Goal: Transaction & Acquisition: Book appointment/travel/reservation

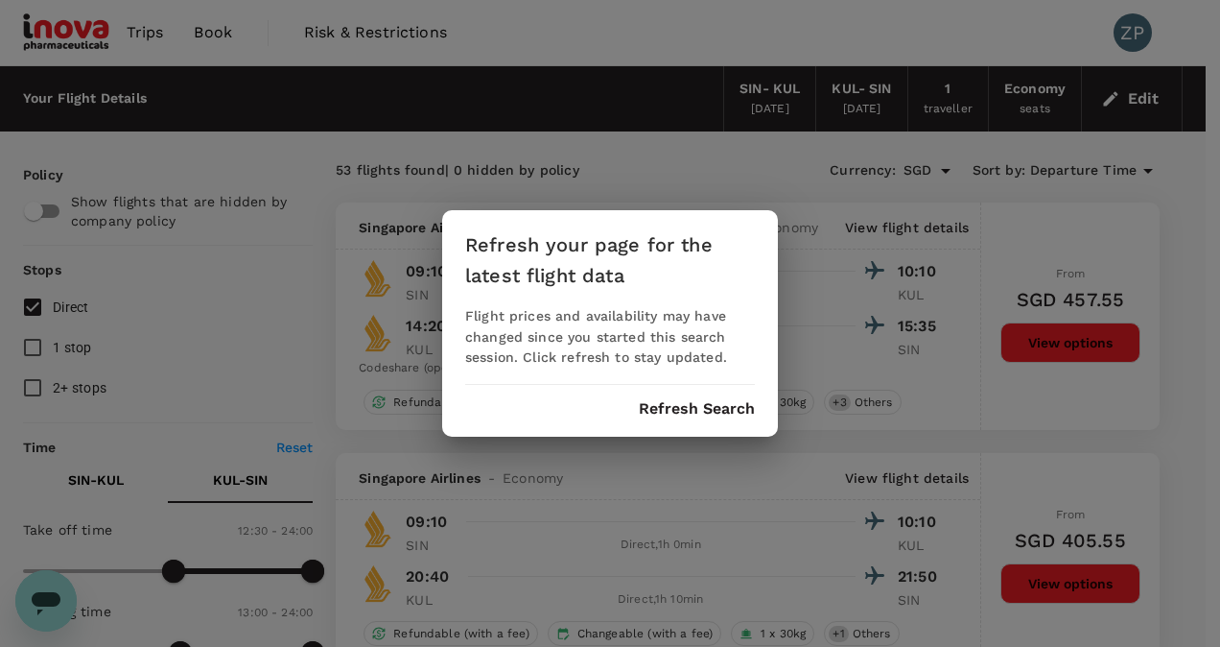
click at [702, 420] on div "Refresh your page for the latest flight data Flight prices and availability may…" at bounding box center [610, 323] width 336 height 227
click at [709, 411] on button "Refresh Search" at bounding box center [697, 408] width 116 height 17
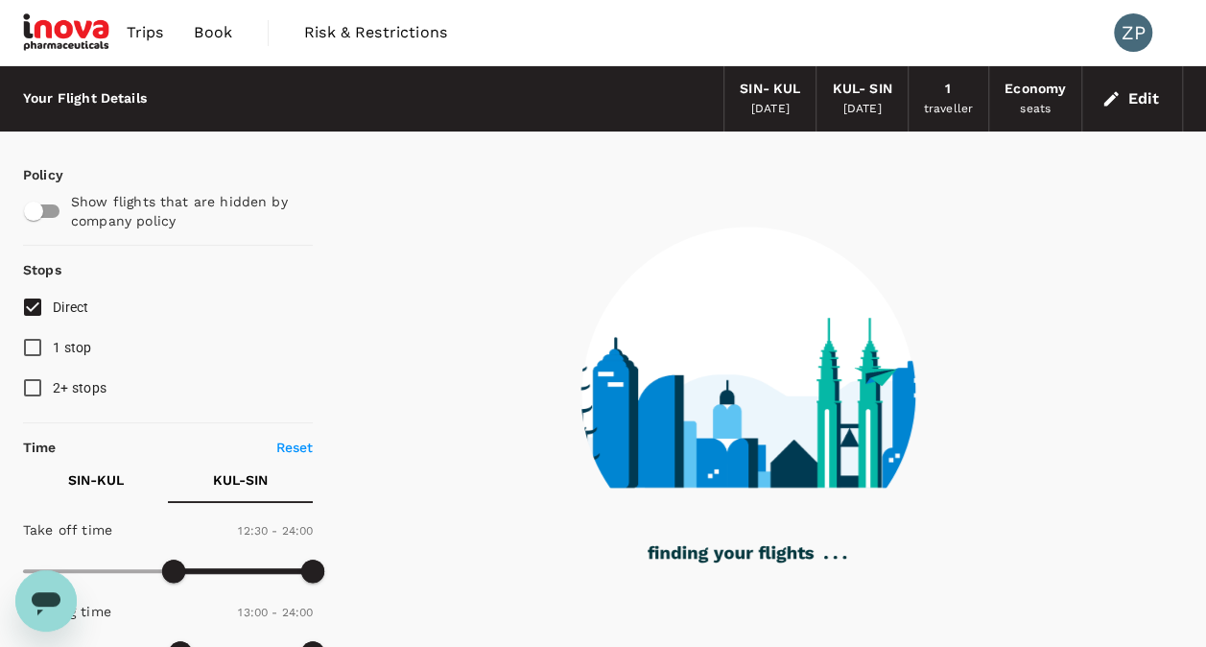
type input "95"
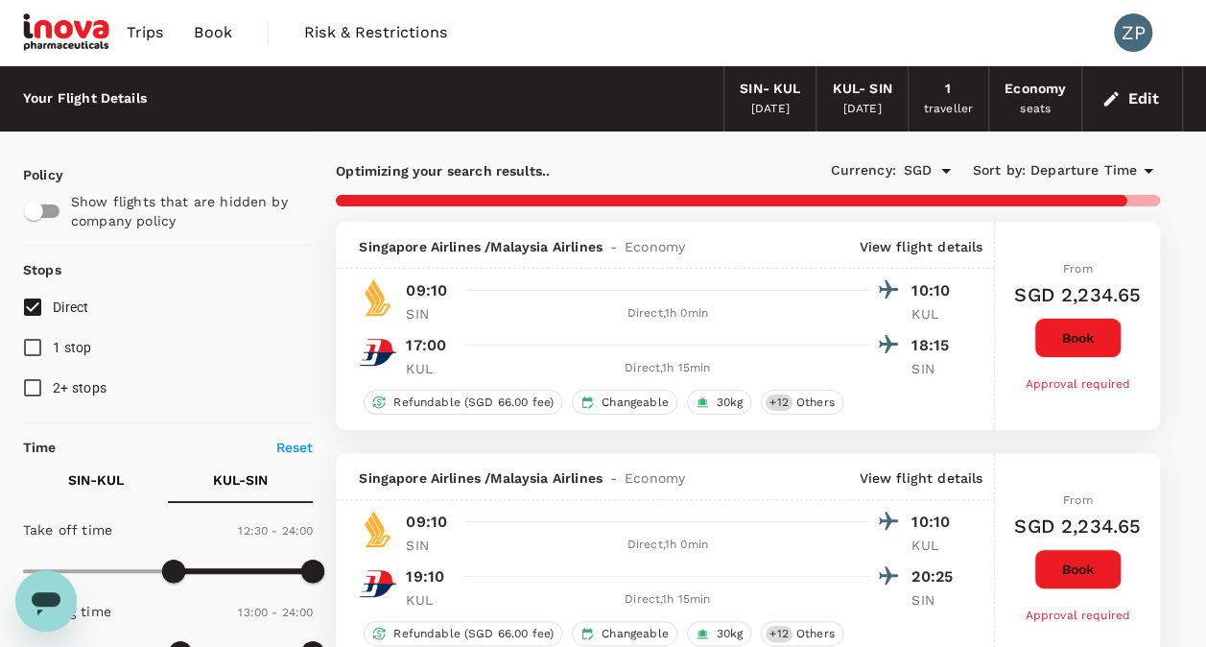
checkbox input "false"
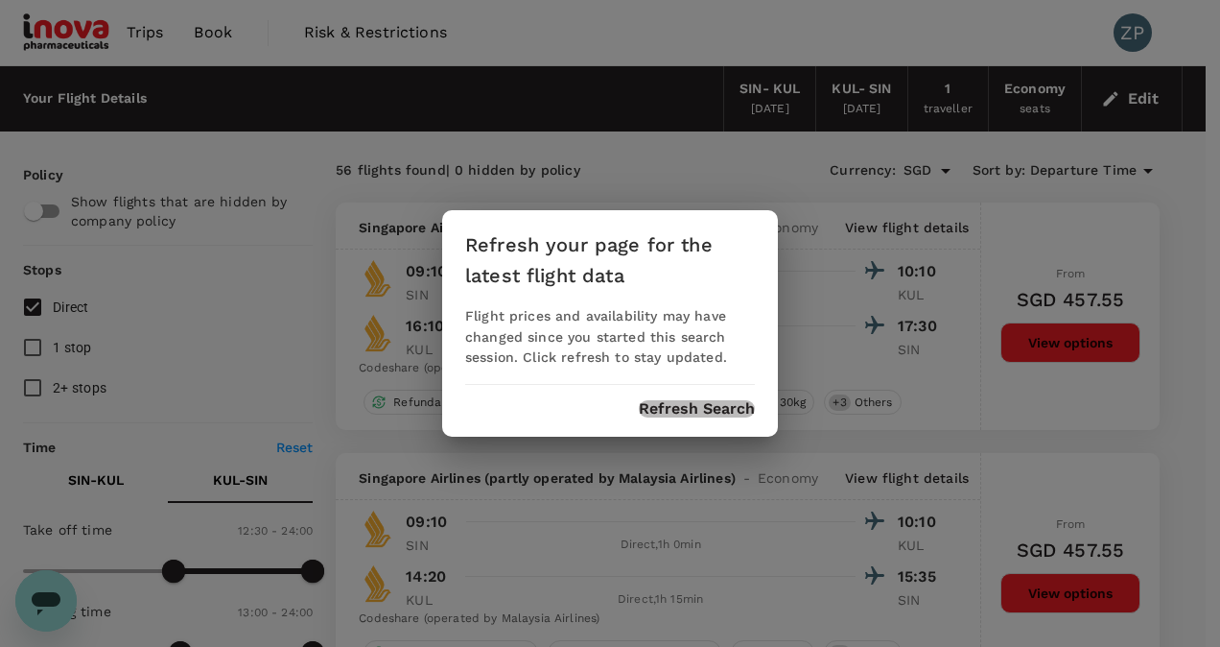
click at [704, 413] on button "Refresh Search" at bounding box center [697, 408] width 116 height 17
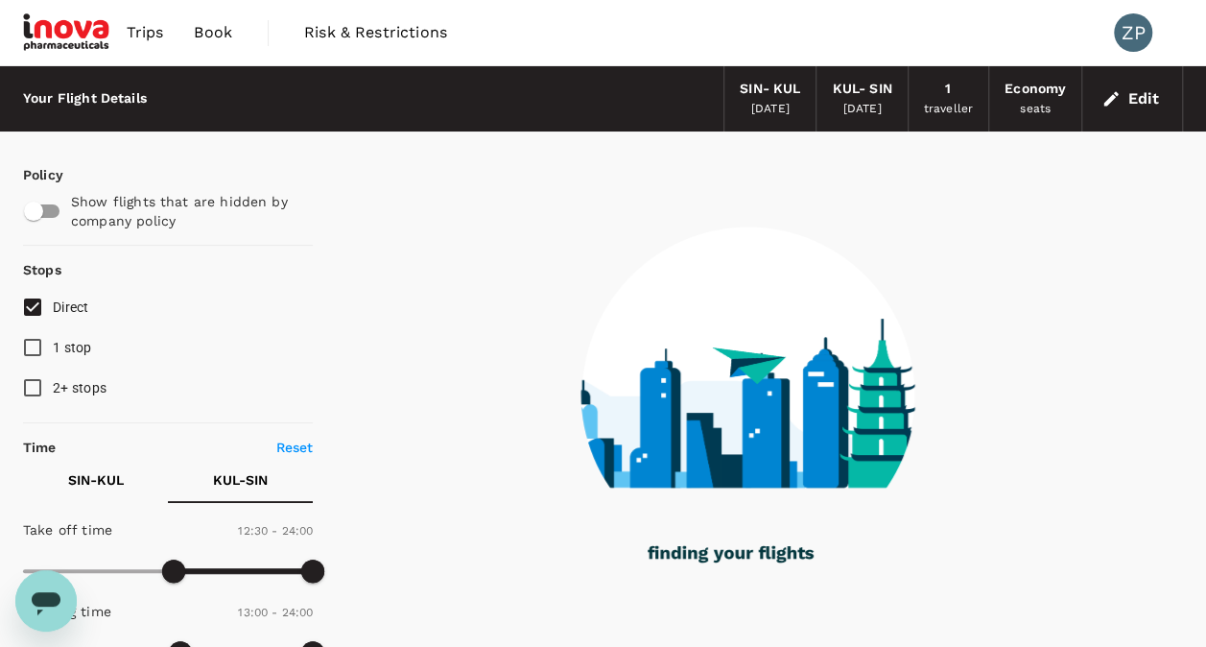
type input "95"
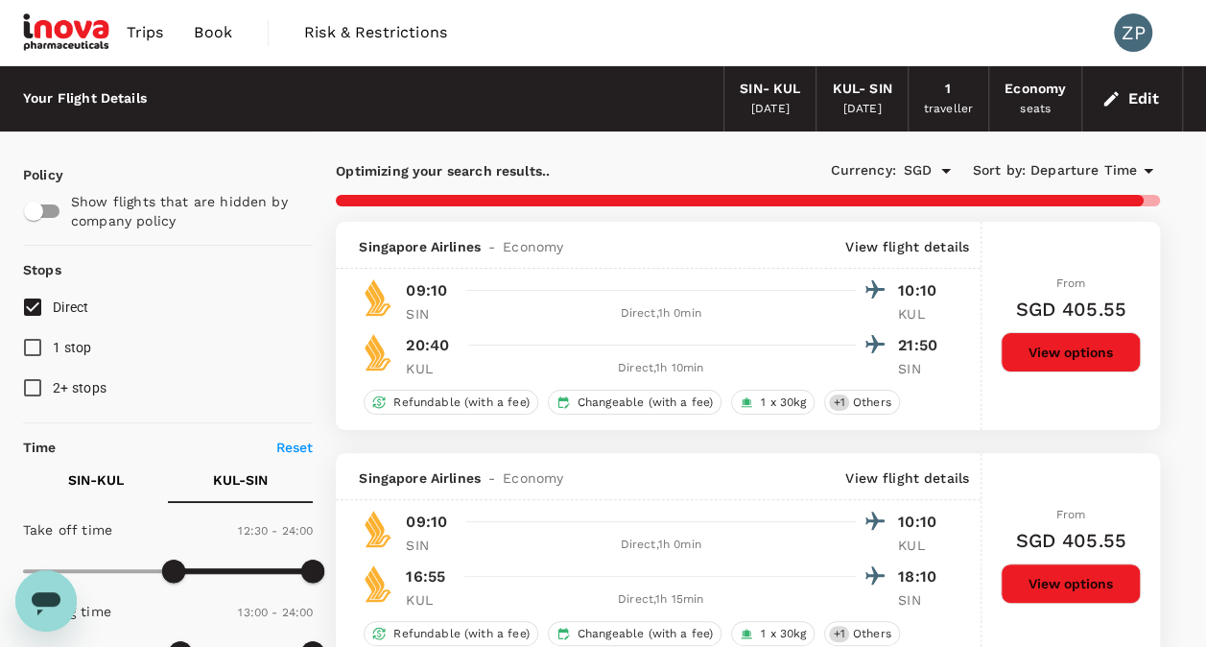
checkbox input "false"
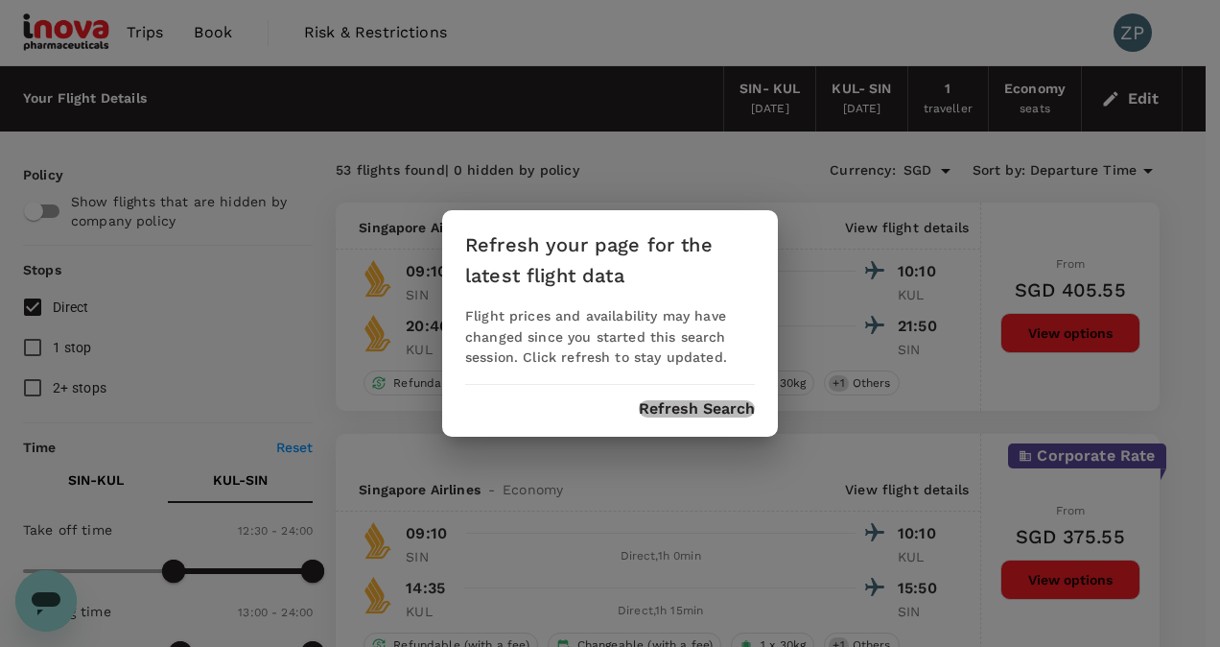
click at [698, 414] on button "Refresh Search" at bounding box center [697, 408] width 116 height 17
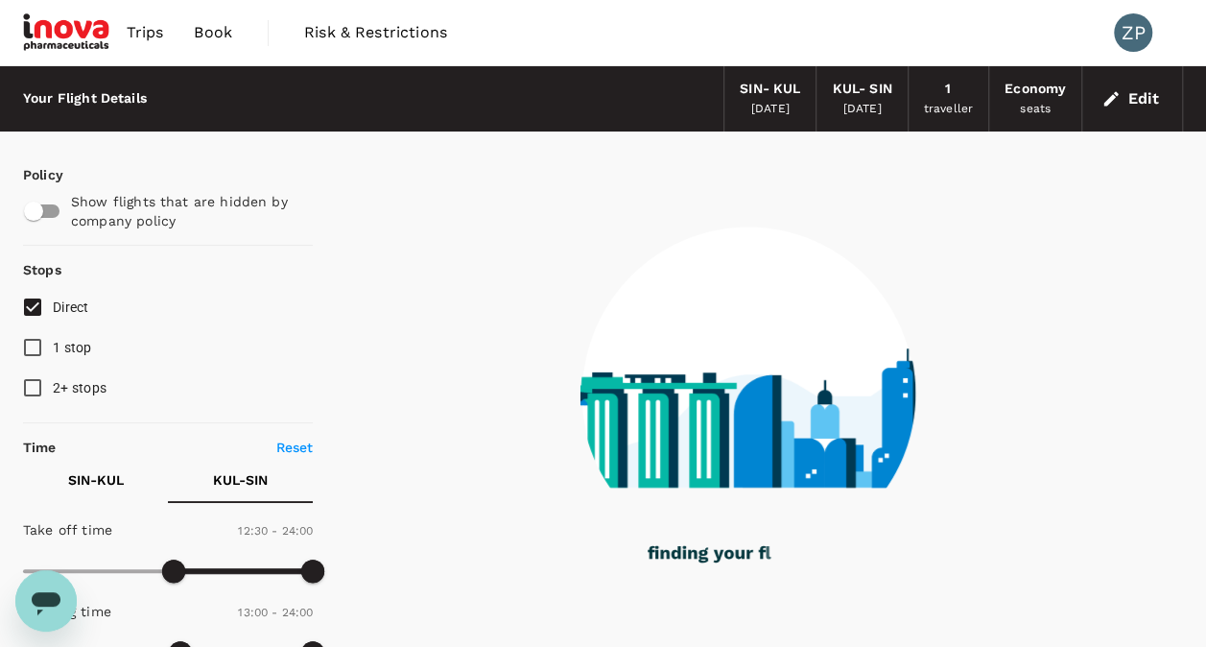
type input "95"
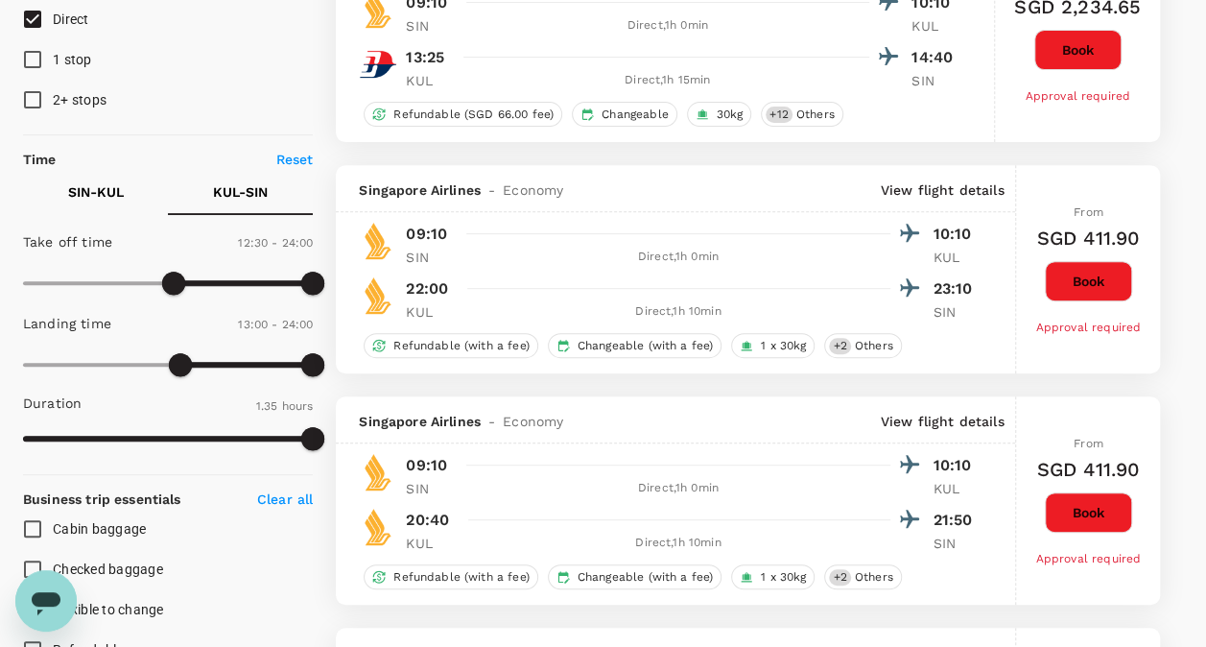
checkbox input "false"
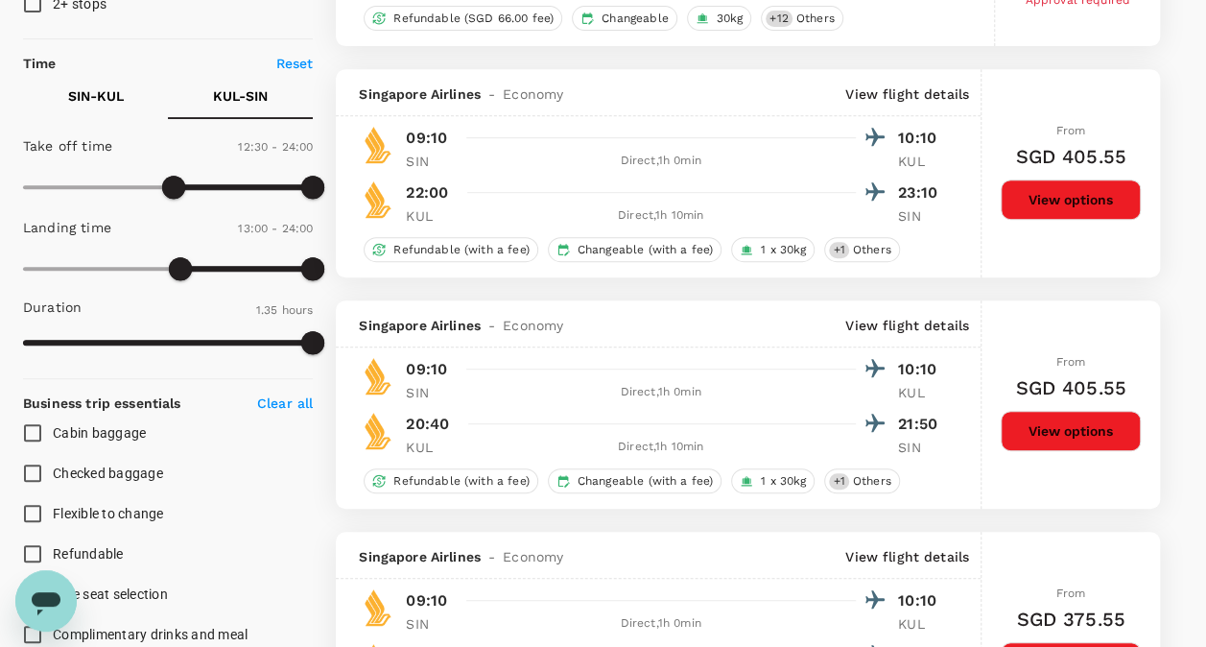
scroll to position [480, 0]
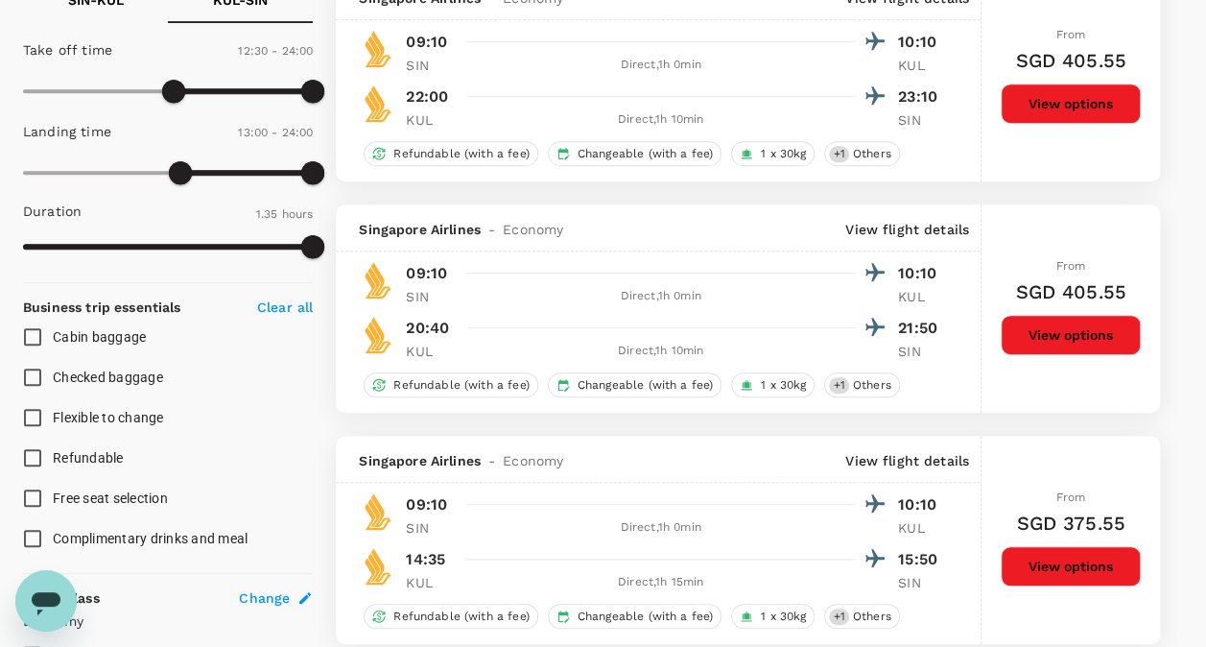
checkbox input "false"
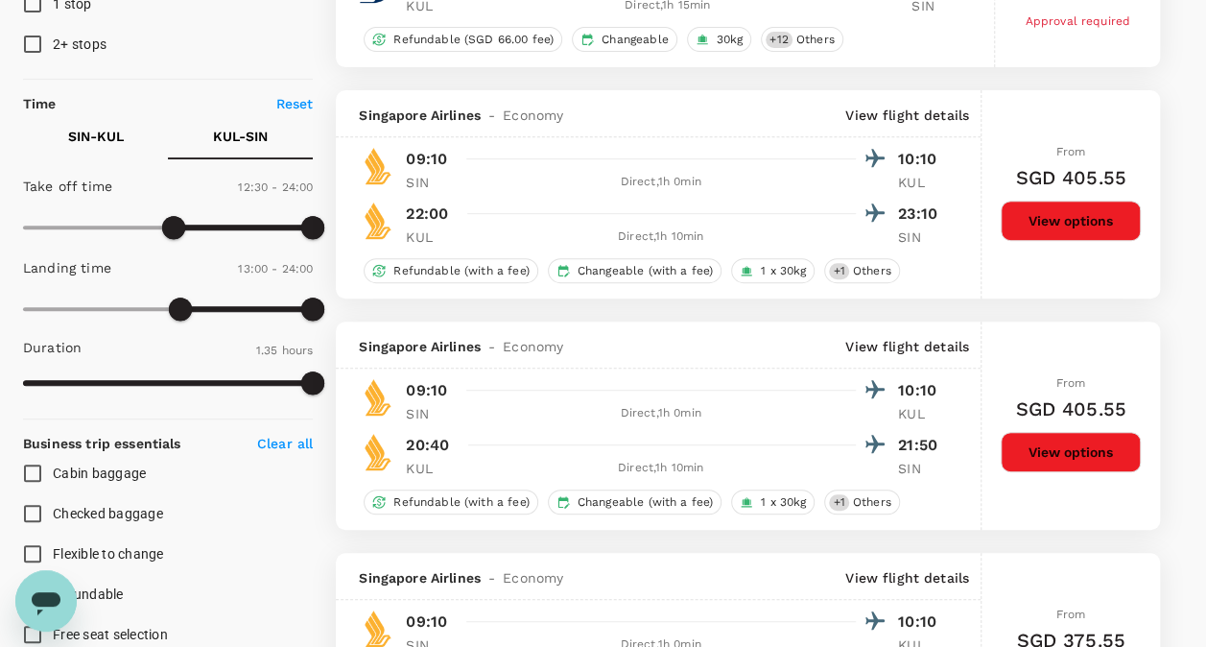
scroll to position [384, 0]
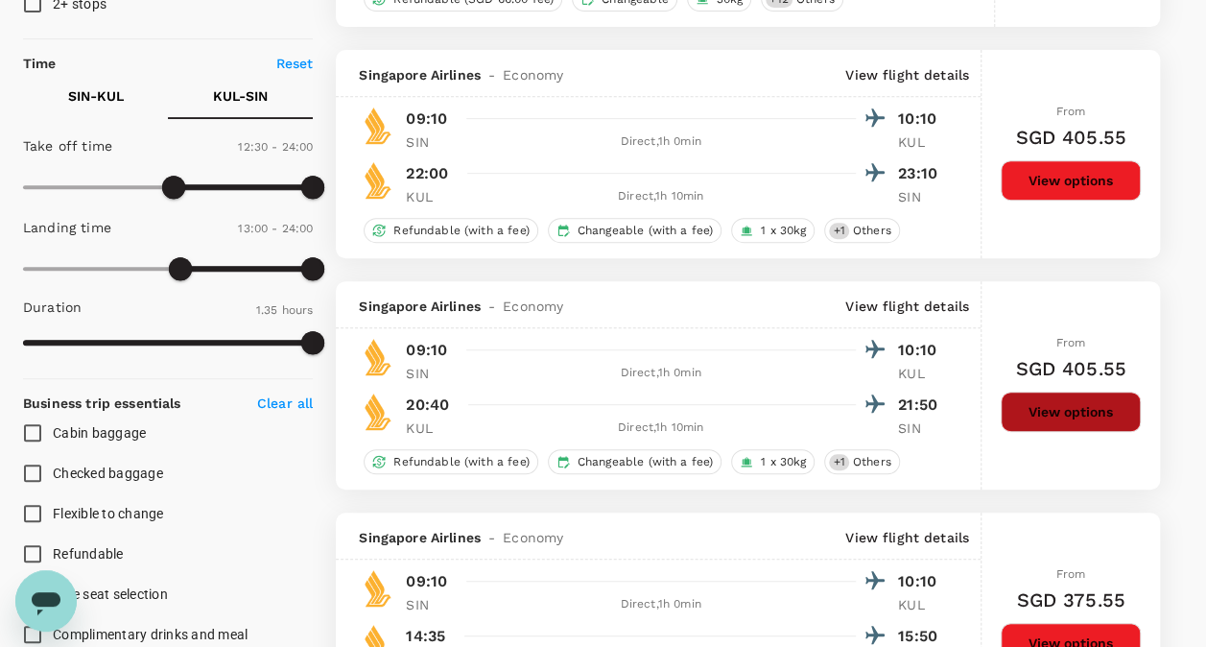
click at [1069, 408] on button "View options" at bounding box center [1071, 411] width 140 height 40
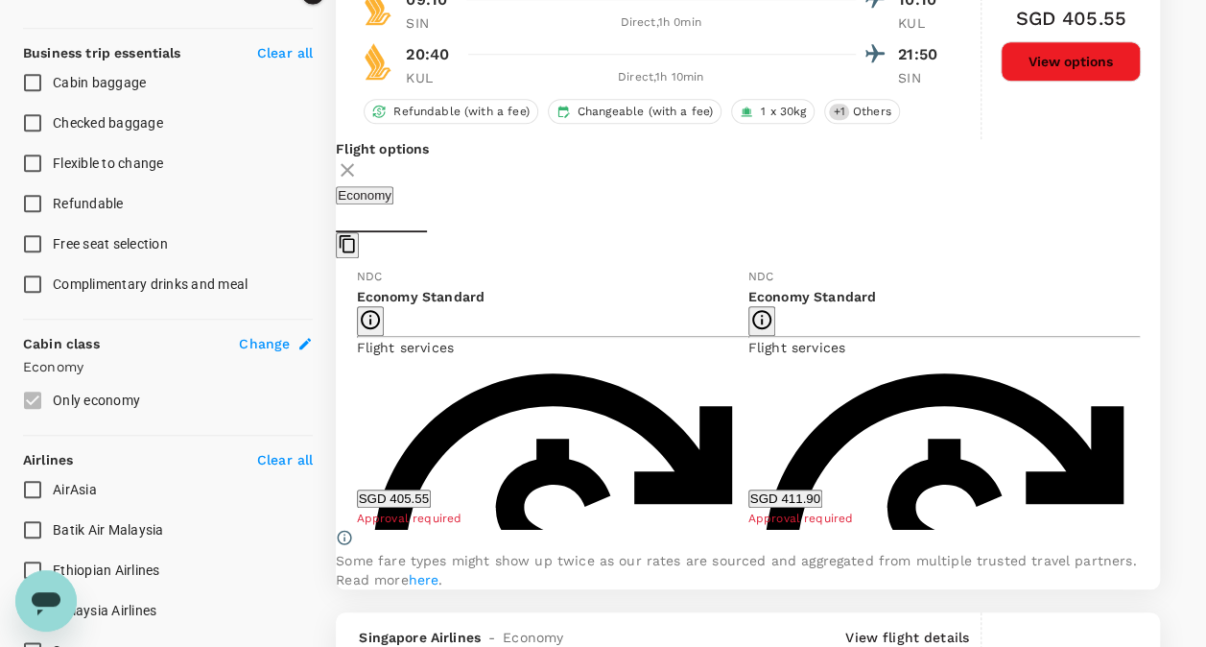
scroll to position [760, 0]
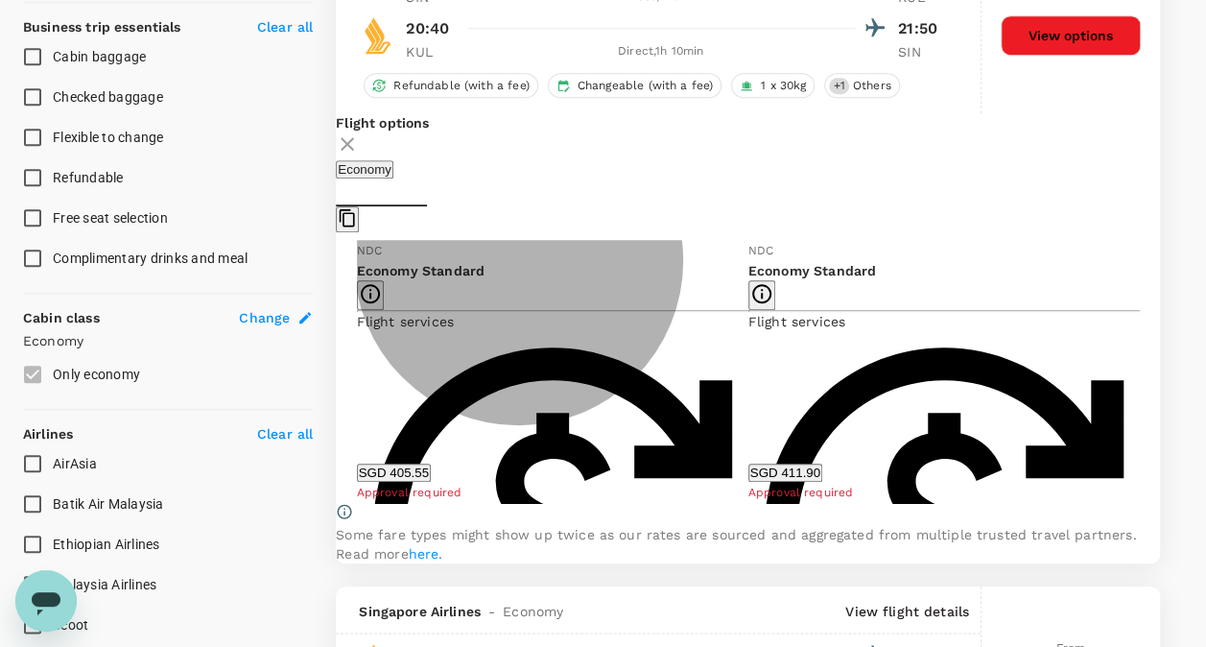
click at [431, 478] on button "SGD 405.55" at bounding box center [394, 472] width 74 height 18
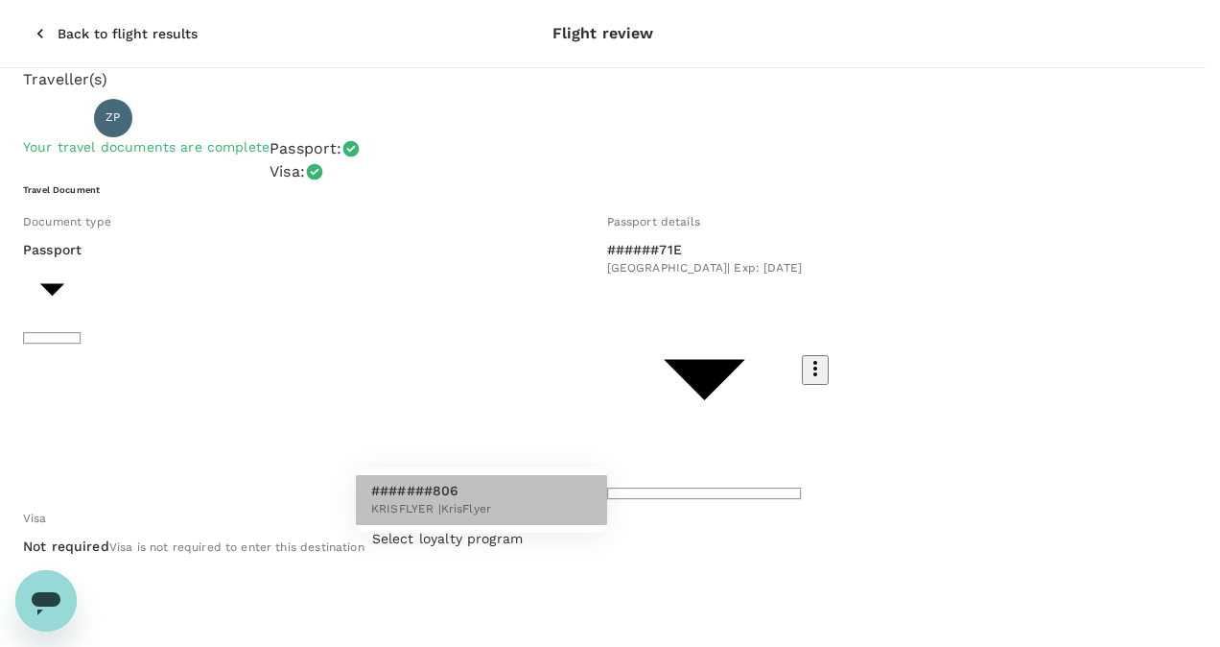
click at [493, 520] on li "#######806 KRISFLYER | KrisFlyer" at bounding box center [481, 500] width 251 height 50
type input "076e35a3-5472-498d-aa8c-f8e9a2307f54"
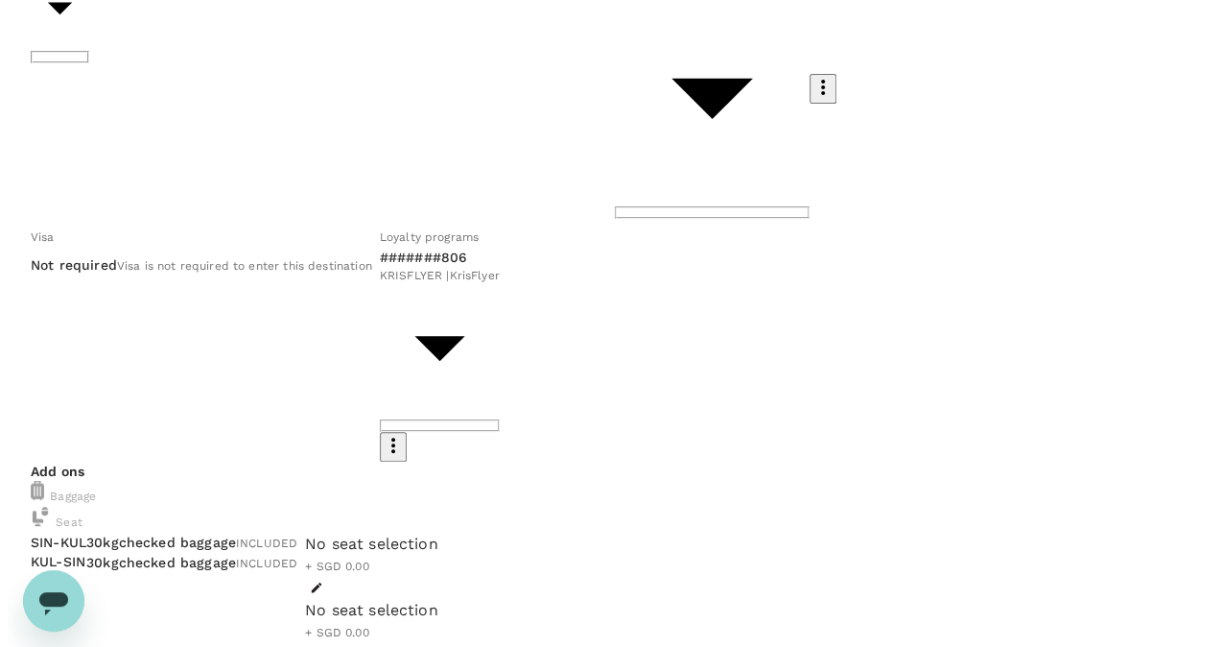
scroll to position [288, 0]
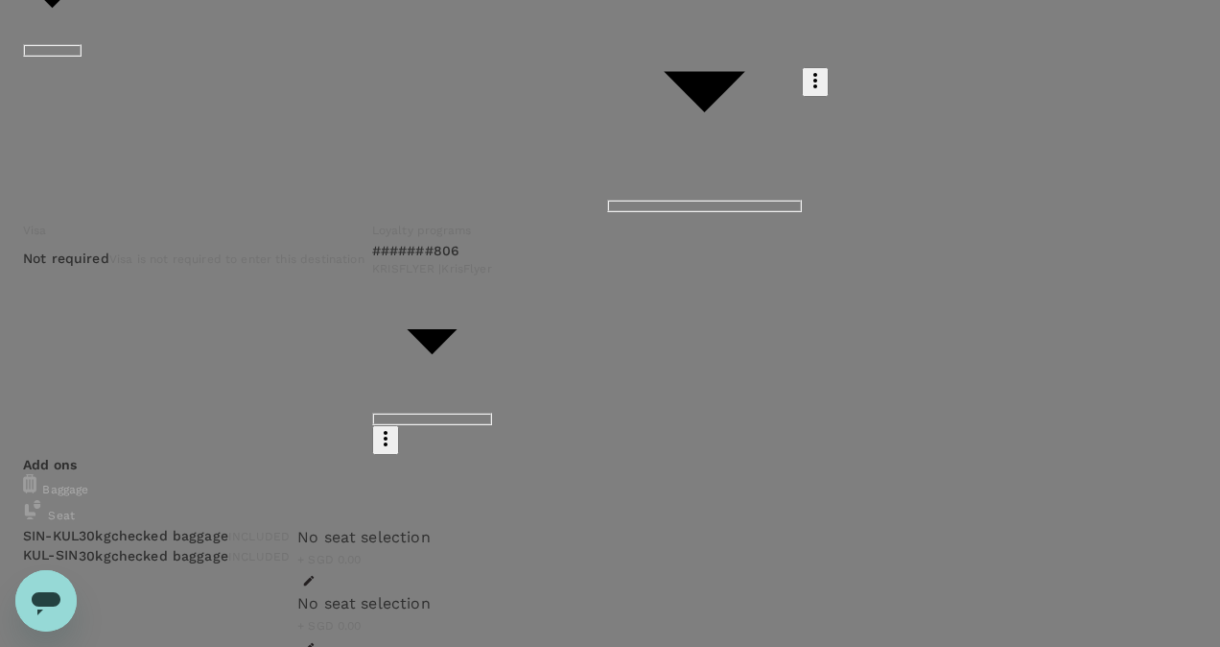
type input "9e677c2c-1b51-4fb9-8b8e-e61d94c42ce6"
paste textarea "7th Global Wound Conference"
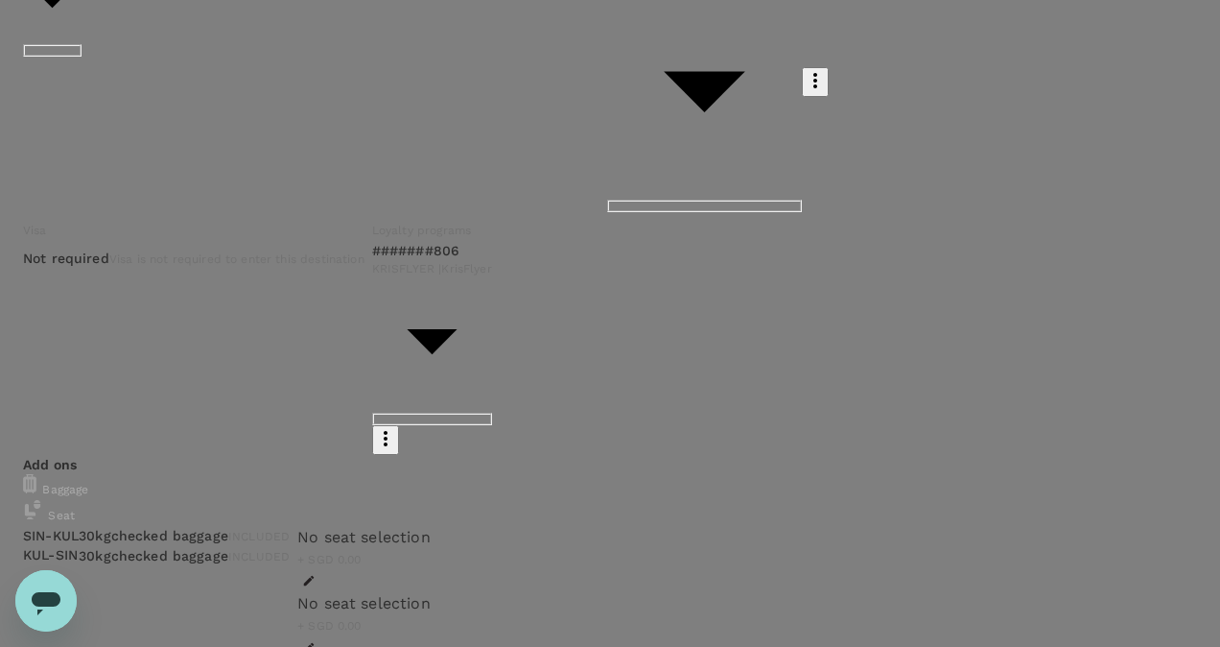
drag, startPoint x: 356, startPoint y: 340, endPoint x: -4, endPoint y: 299, distance: 362.0
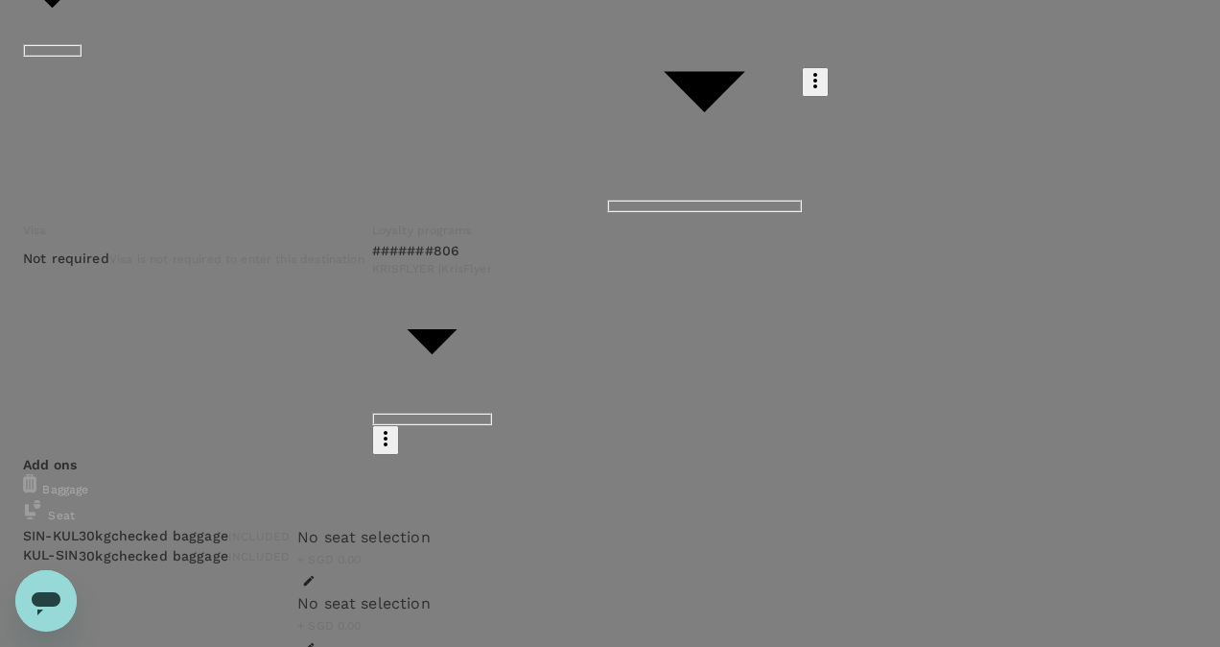
type textarea "Attending 7th Global Wound Conference in KL (10-12 Oct) and internal meeting (9…"
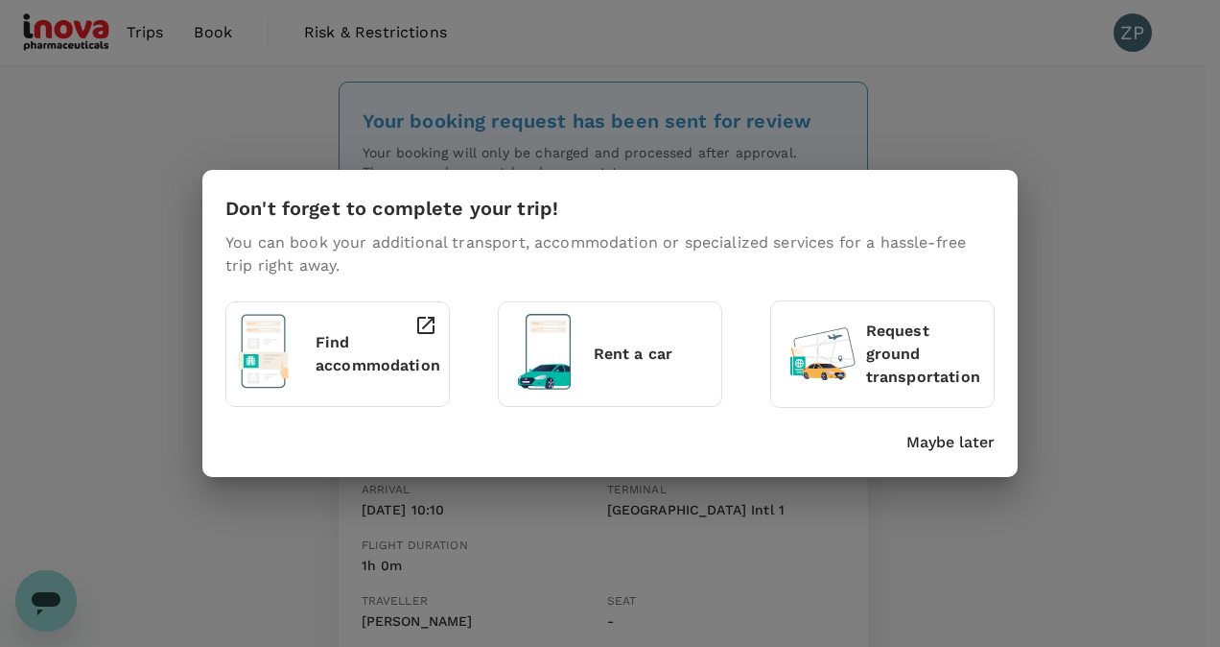
click at [366, 368] on p "Find accommodation" at bounding box center [378, 354] width 125 height 46
click at [1053, 406] on div "Don't forget to complete your trip! You can book your additional transport, acc…" at bounding box center [610, 323] width 1220 height 647
click at [311, 347] on div "Find accommodation" at bounding box center [342, 349] width 69 height 87
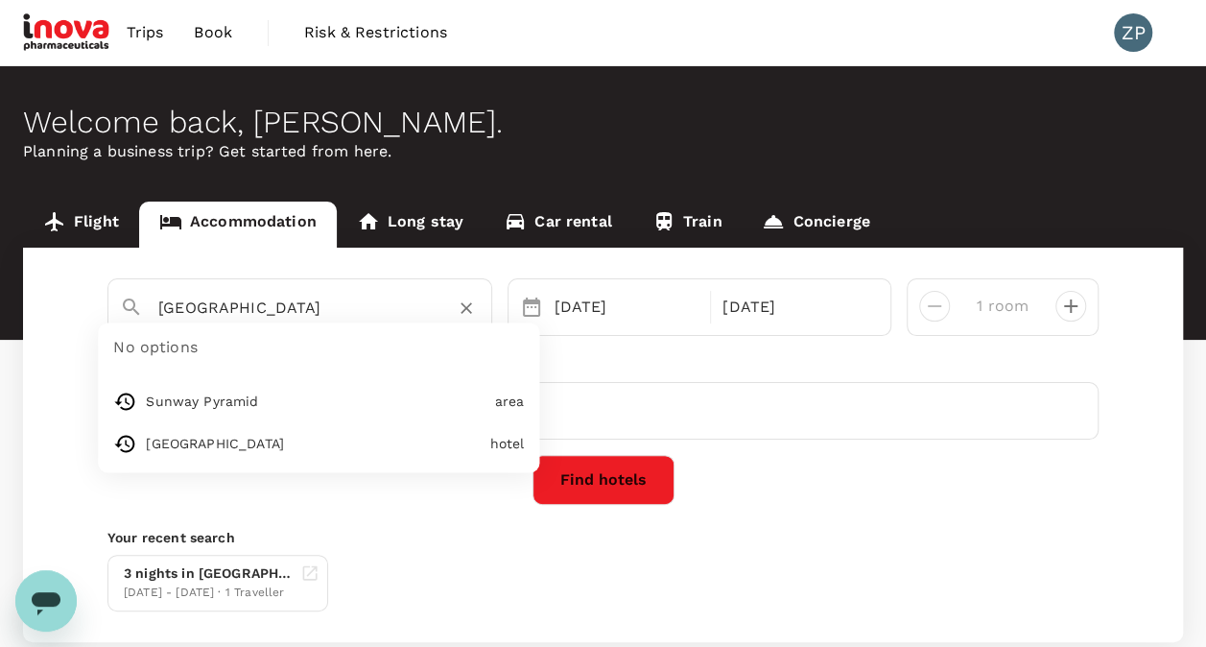
click at [361, 308] on input "[GEOGRAPHIC_DATA]" at bounding box center [292, 308] width 268 height 30
type input "[GEOGRAPHIC_DATA]"
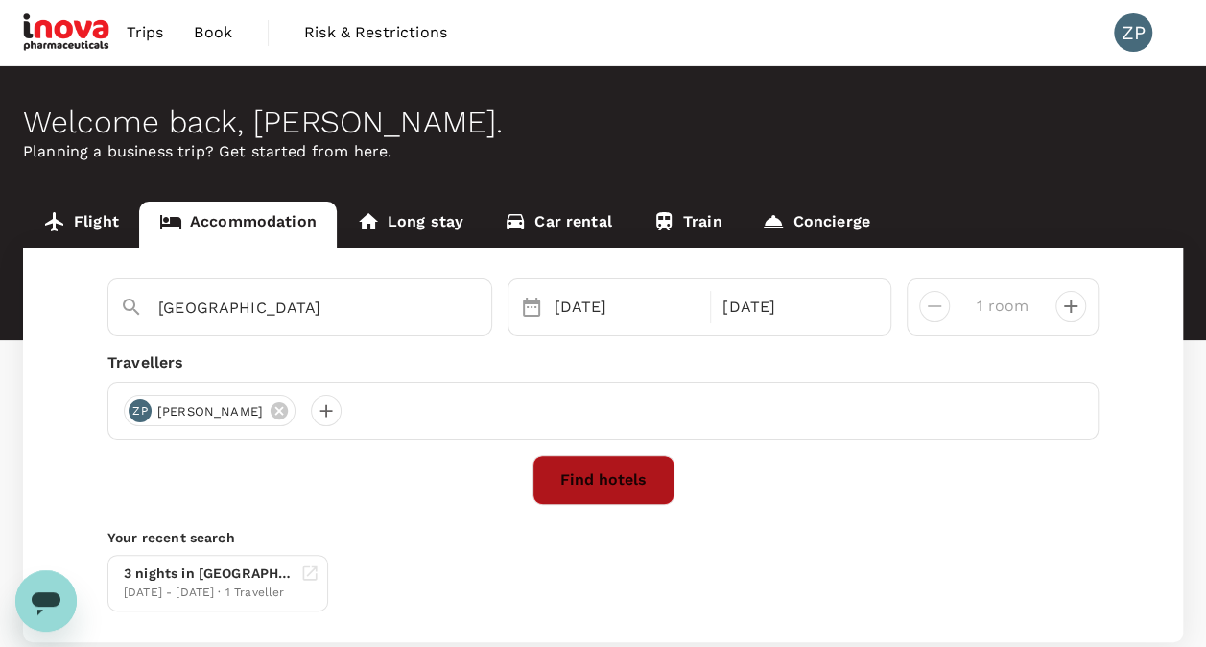
click at [649, 501] on button "Find hotels" at bounding box center [603, 480] width 142 height 50
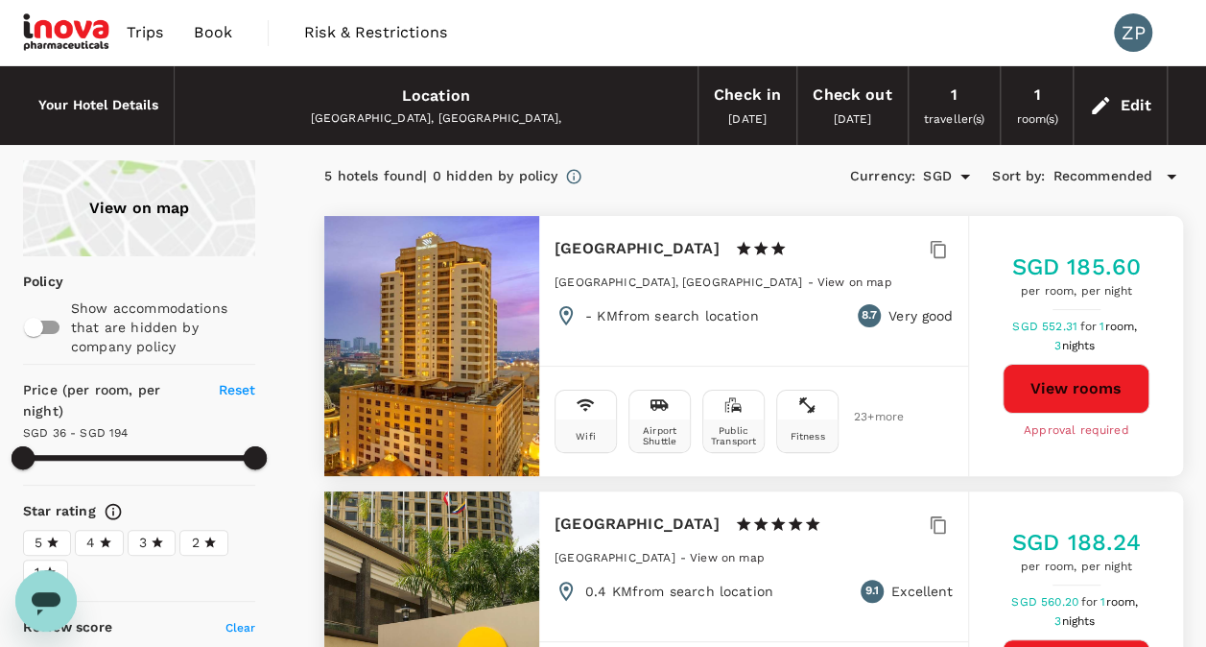
click at [1093, 107] on icon at bounding box center [1100, 105] width 23 height 23
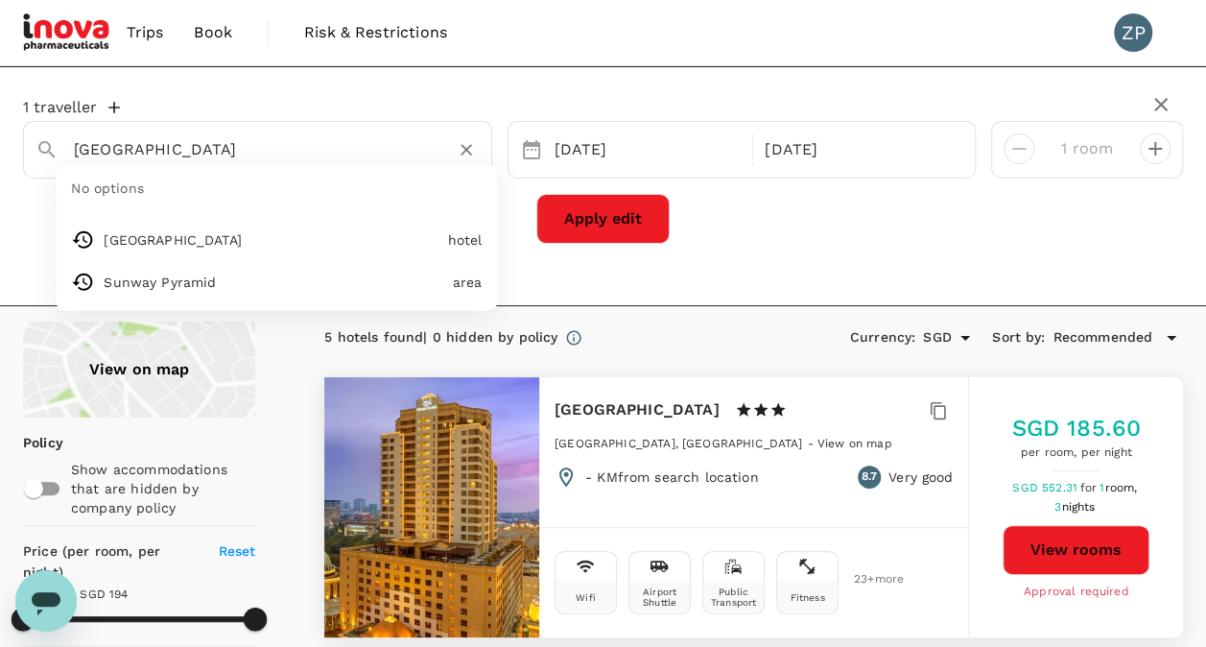
click at [196, 145] on input "[GEOGRAPHIC_DATA]" at bounding box center [250, 149] width 352 height 30
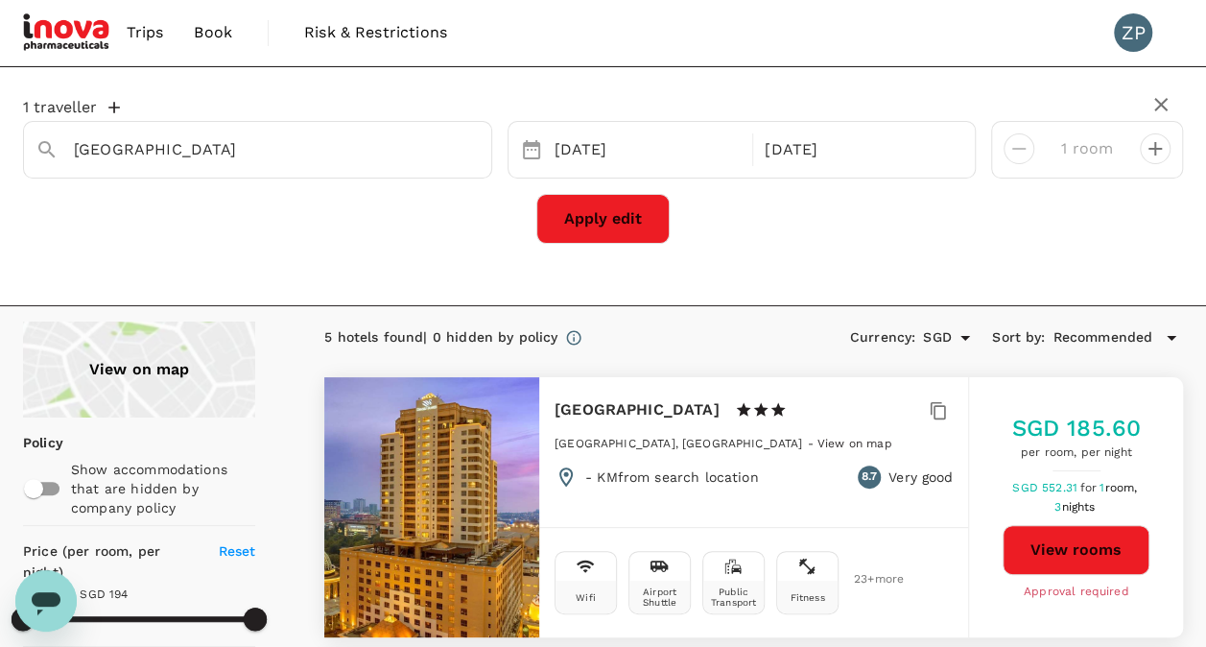
type input "192.96"
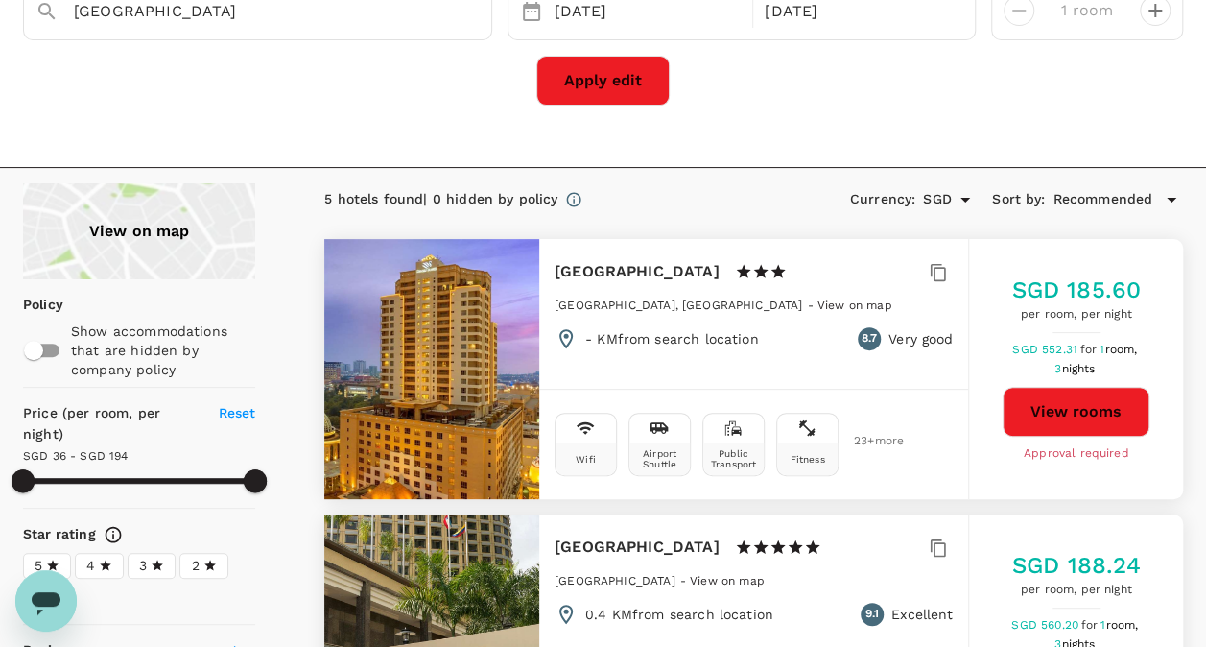
scroll to position [96, 0]
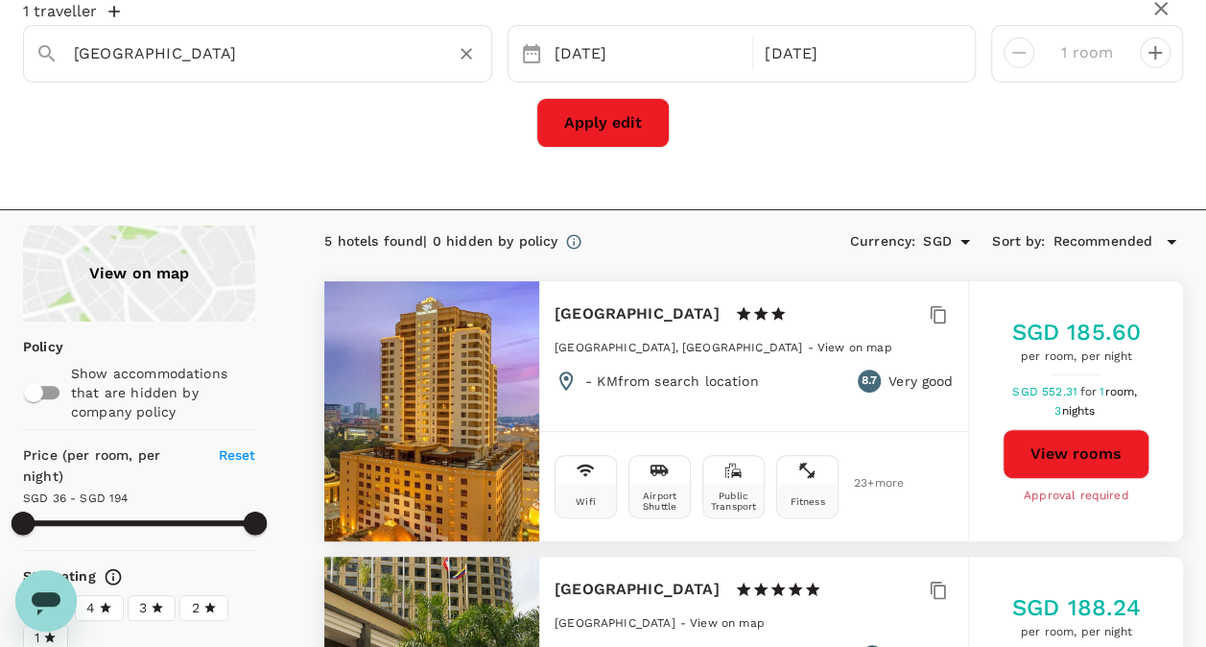
click at [319, 36] on div "[GEOGRAPHIC_DATA]" at bounding box center [269, 46] width 421 height 46
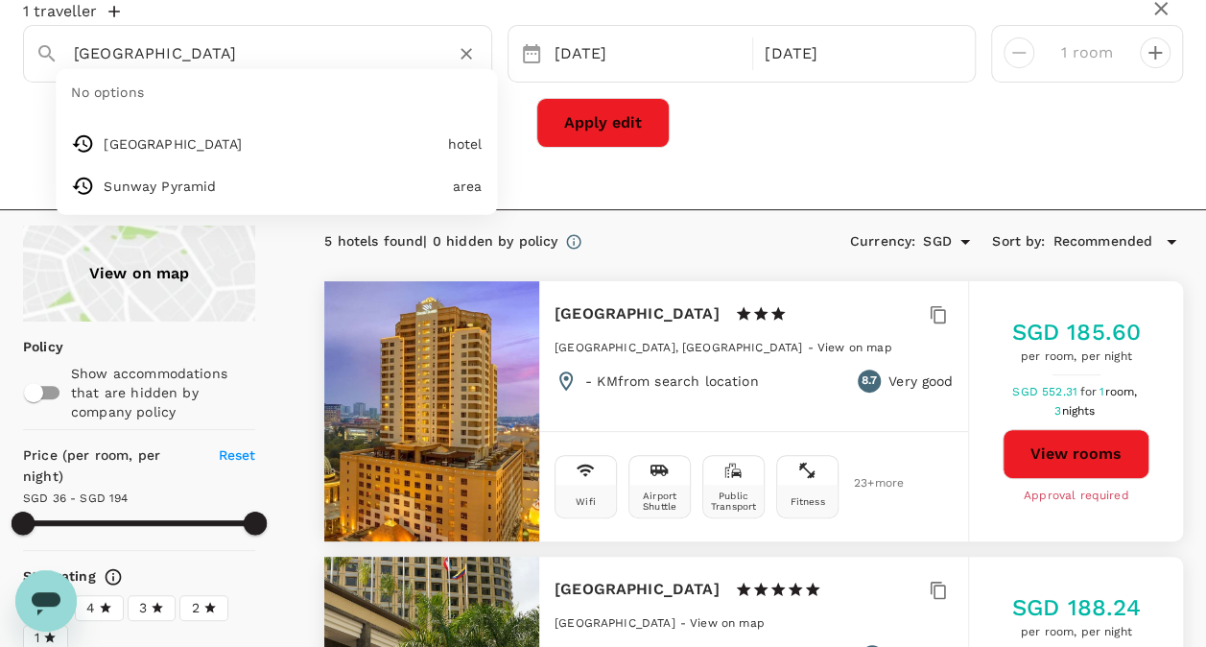
click at [313, 55] on input "[GEOGRAPHIC_DATA]" at bounding box center [250, 53] width 352 height 30
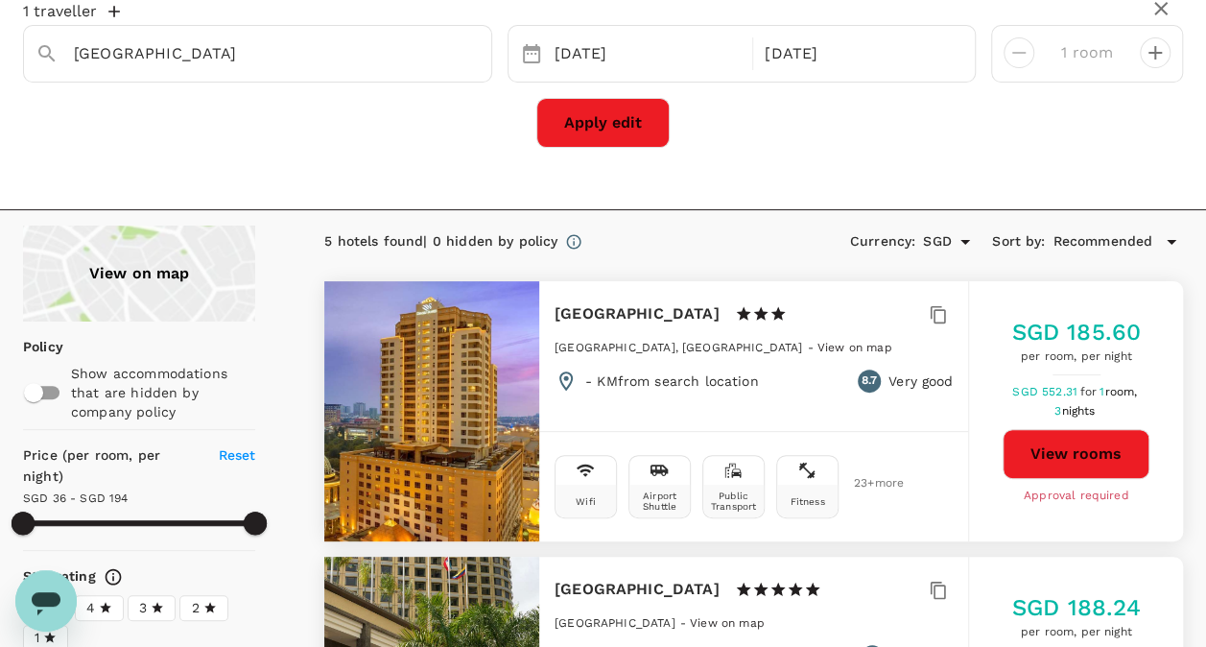
type input "Sunway Pyramid"
click at [625, 129] on button "Apply edit" at bounding box center [602, 123] width 133 height 50
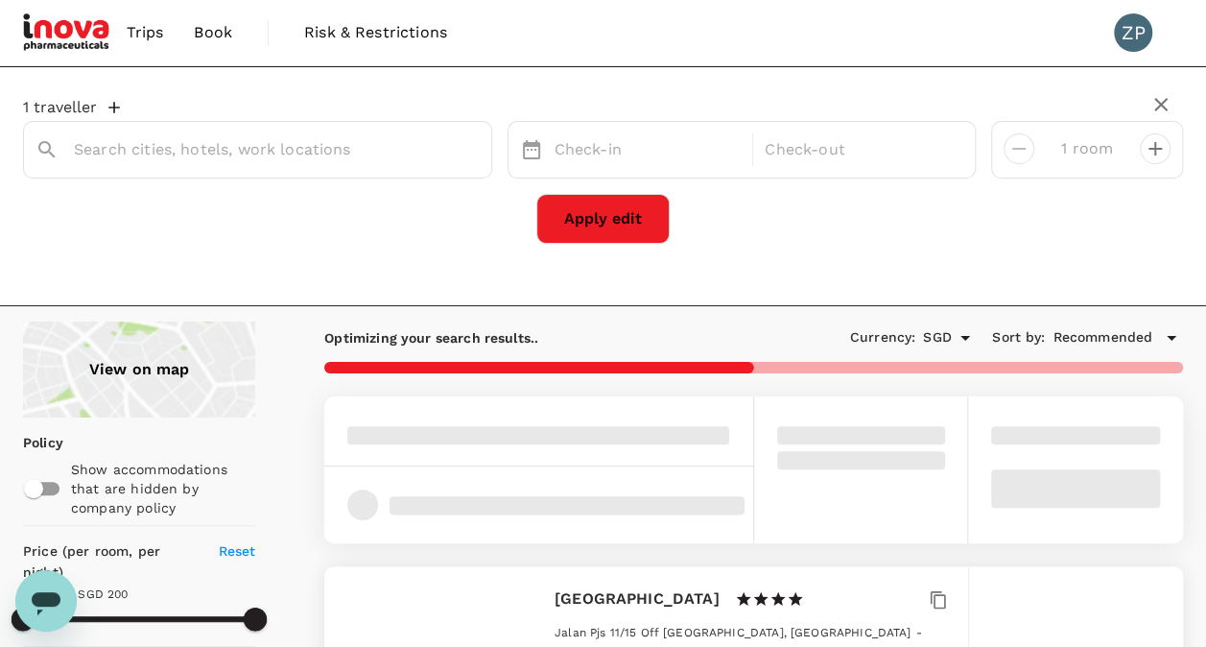
type input "Sunway Pyramid"
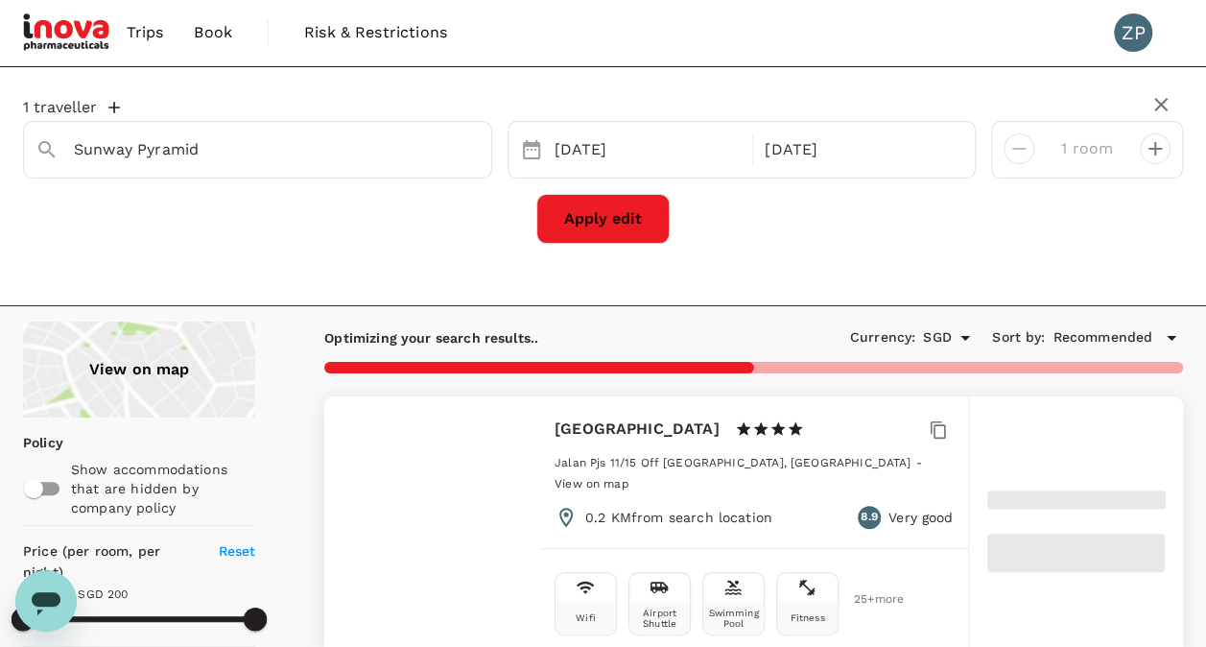
type input "200.69"
type input "19.69"
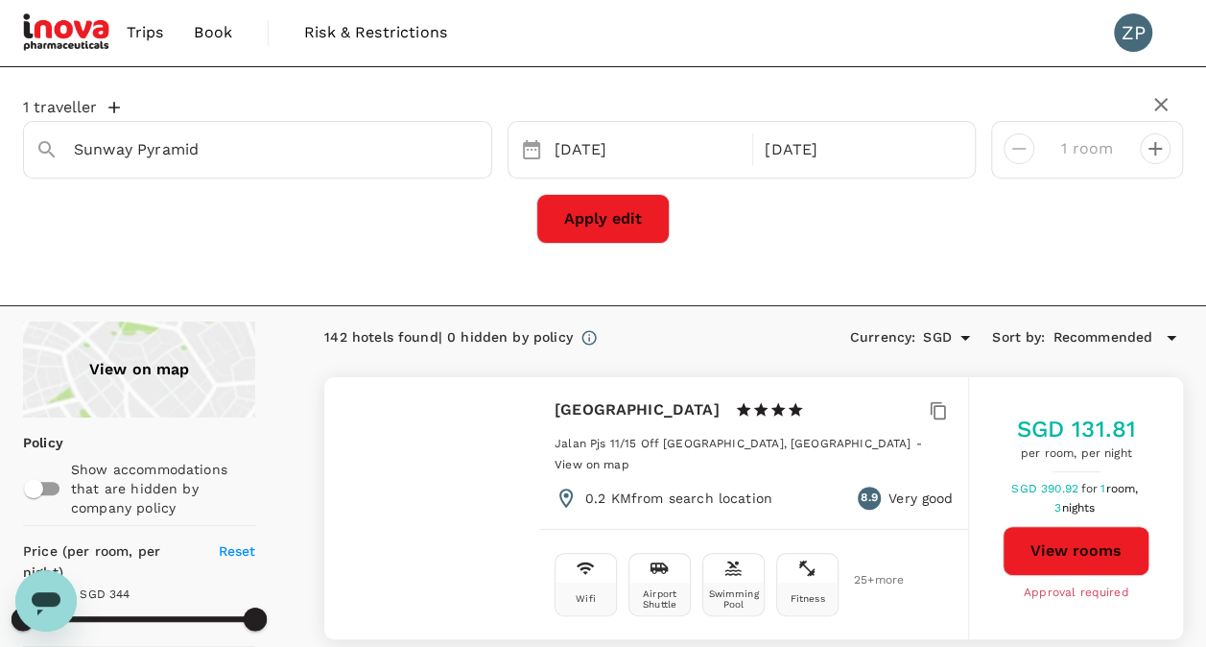
type input "343.69"
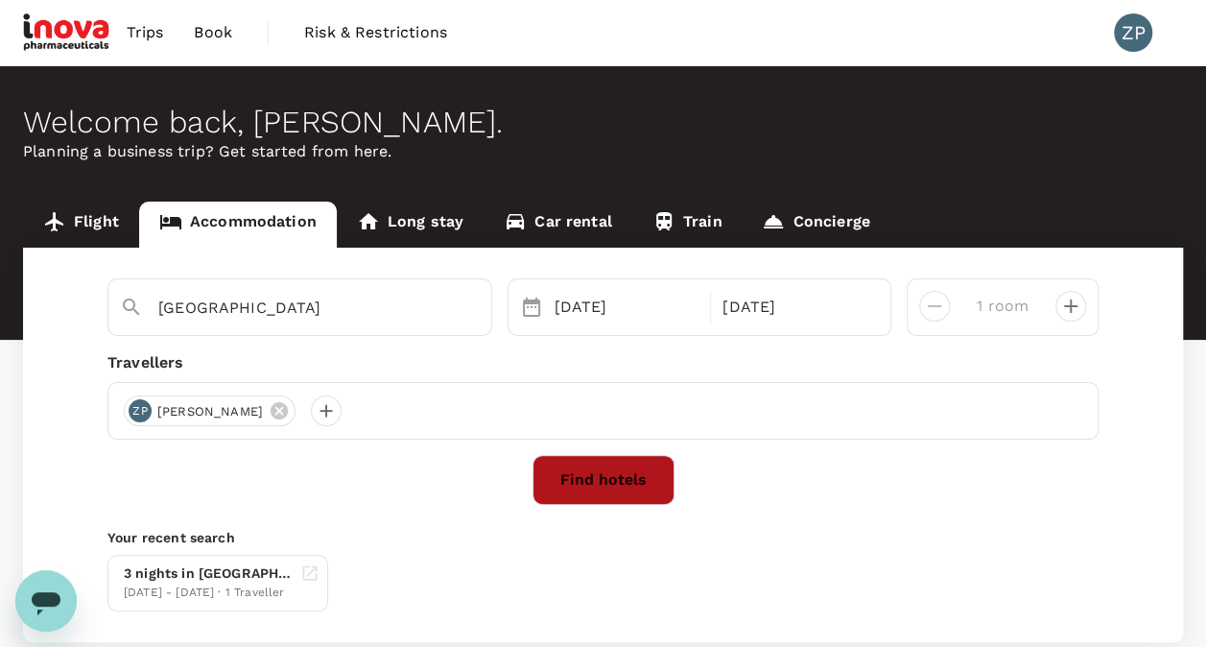
click at [568, 478] on button "Find hotels" at bounding box center [603, 480] width 142 height 50
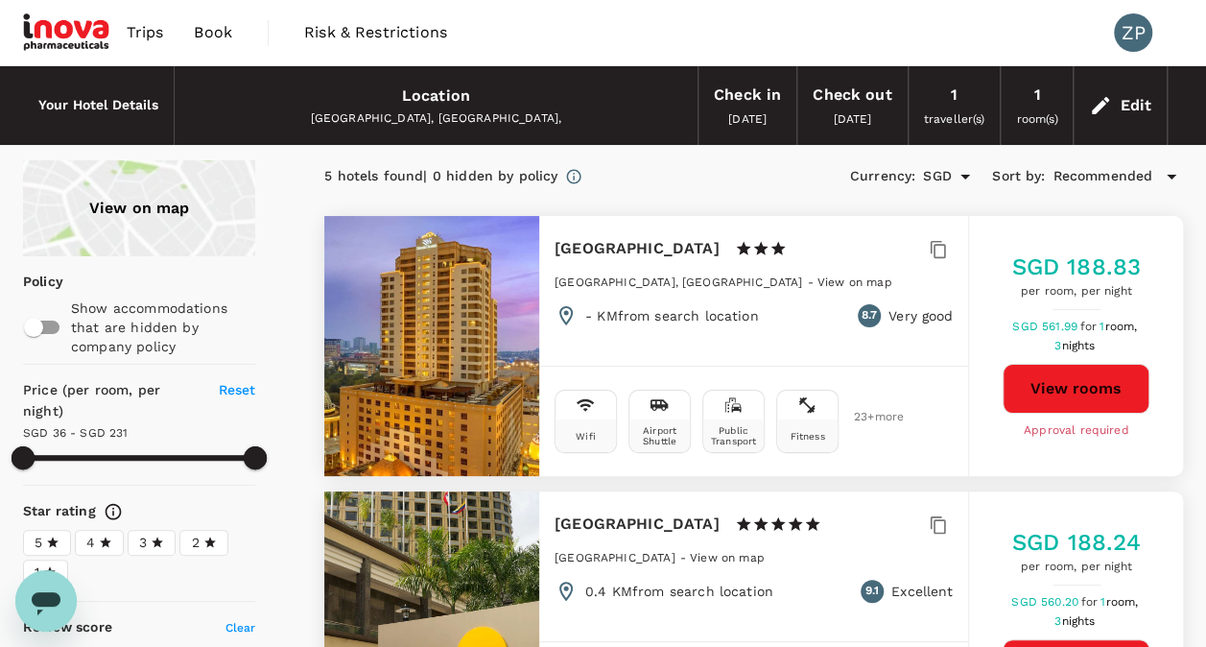
type input "230.96"
